Goal: Information Seeking & Learning: Check status

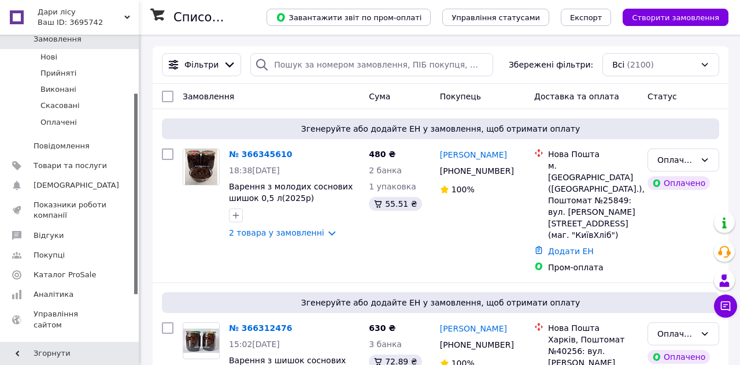
scroll to position [90, 0]
click at [53, 297] on span "Аналітика" at bounding box center [54, 294] width 40 height 10
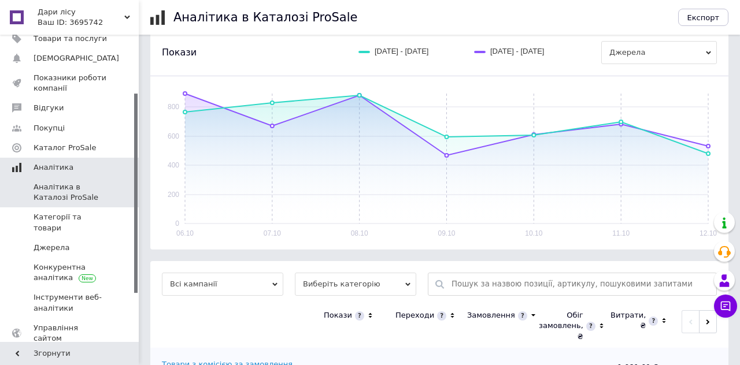
scroll to position [213, 0]
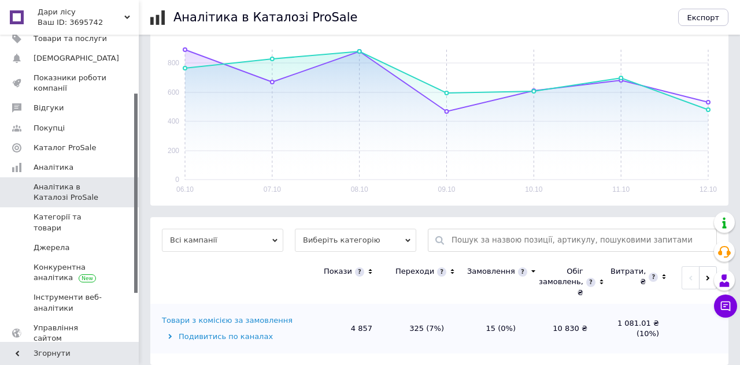
click at [352, 229] on span "Виберіть категорію" at bounding box center [355, 240] width 121 height 23
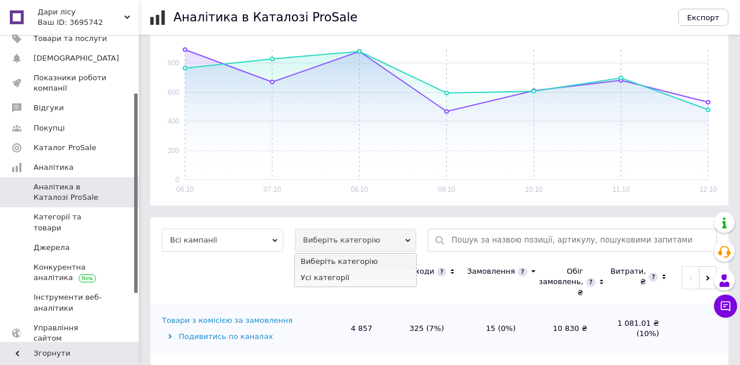
click at [334, 270] on li "Усі категорії" at bounding box center [355, 278] width 121 height 16
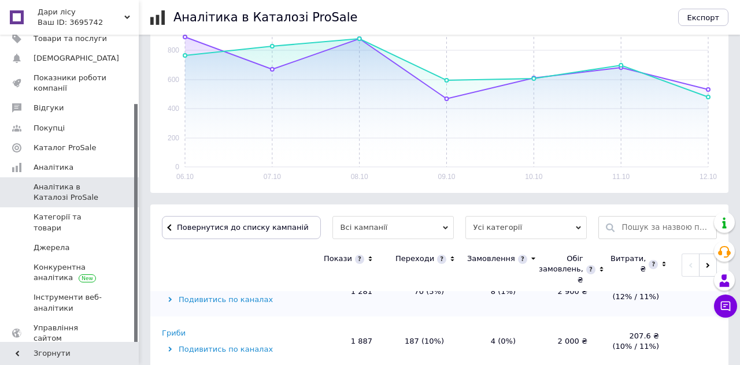
scroll to position [31, 0]
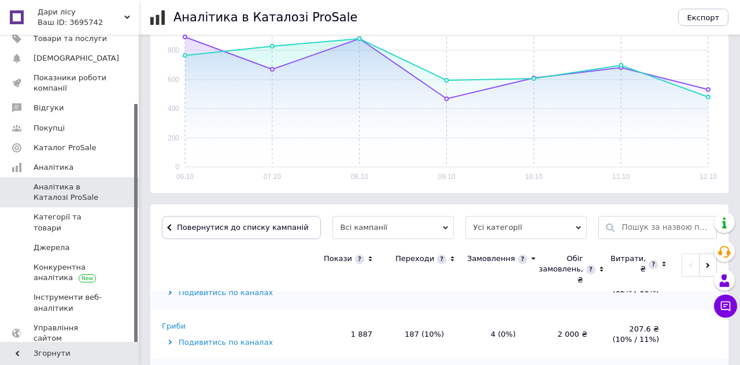
click at [180, 322] on div "Гриби" at bounding box center [174, 327] width 24 height 10
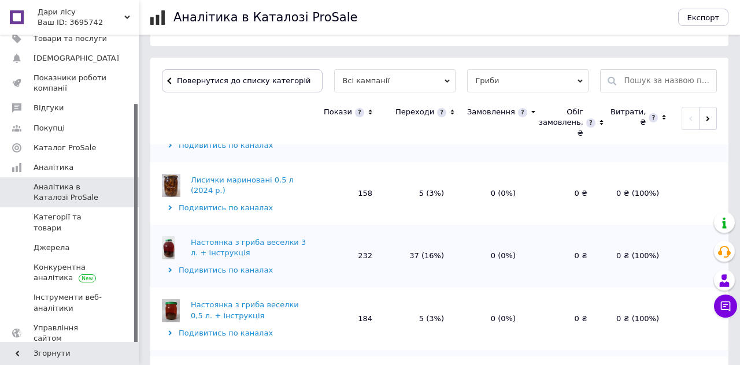
scroll to position [375, 0]
